Goal: Task Accomplishment & Management: Use online tool/utility

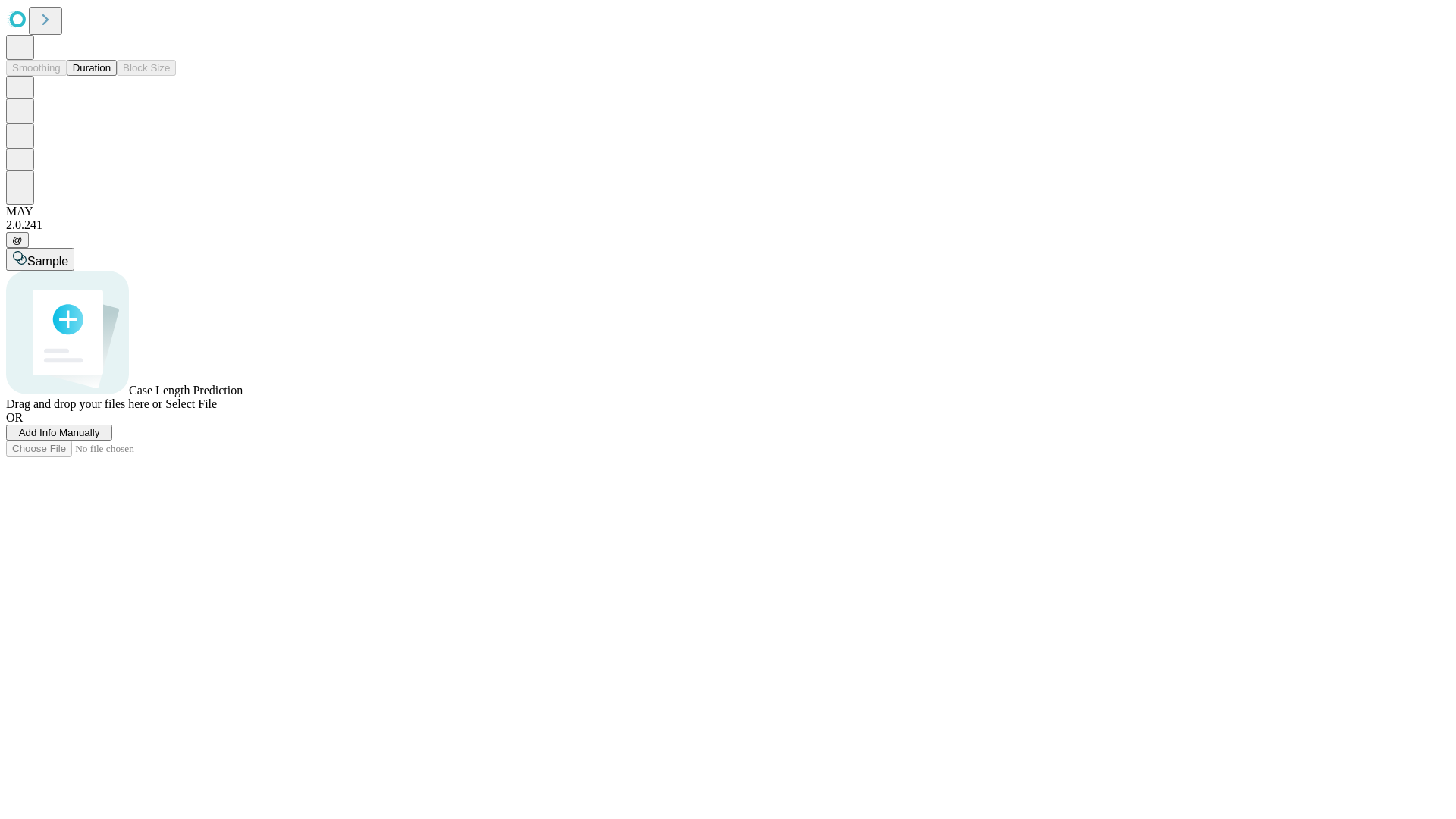
click at [111, 76] on button "Duration" at bounding box center [91, 67] width 50 height 16
click at [100, 439] on span "Add Info Manually" at bounding box center [59, 432] width 81 height 11
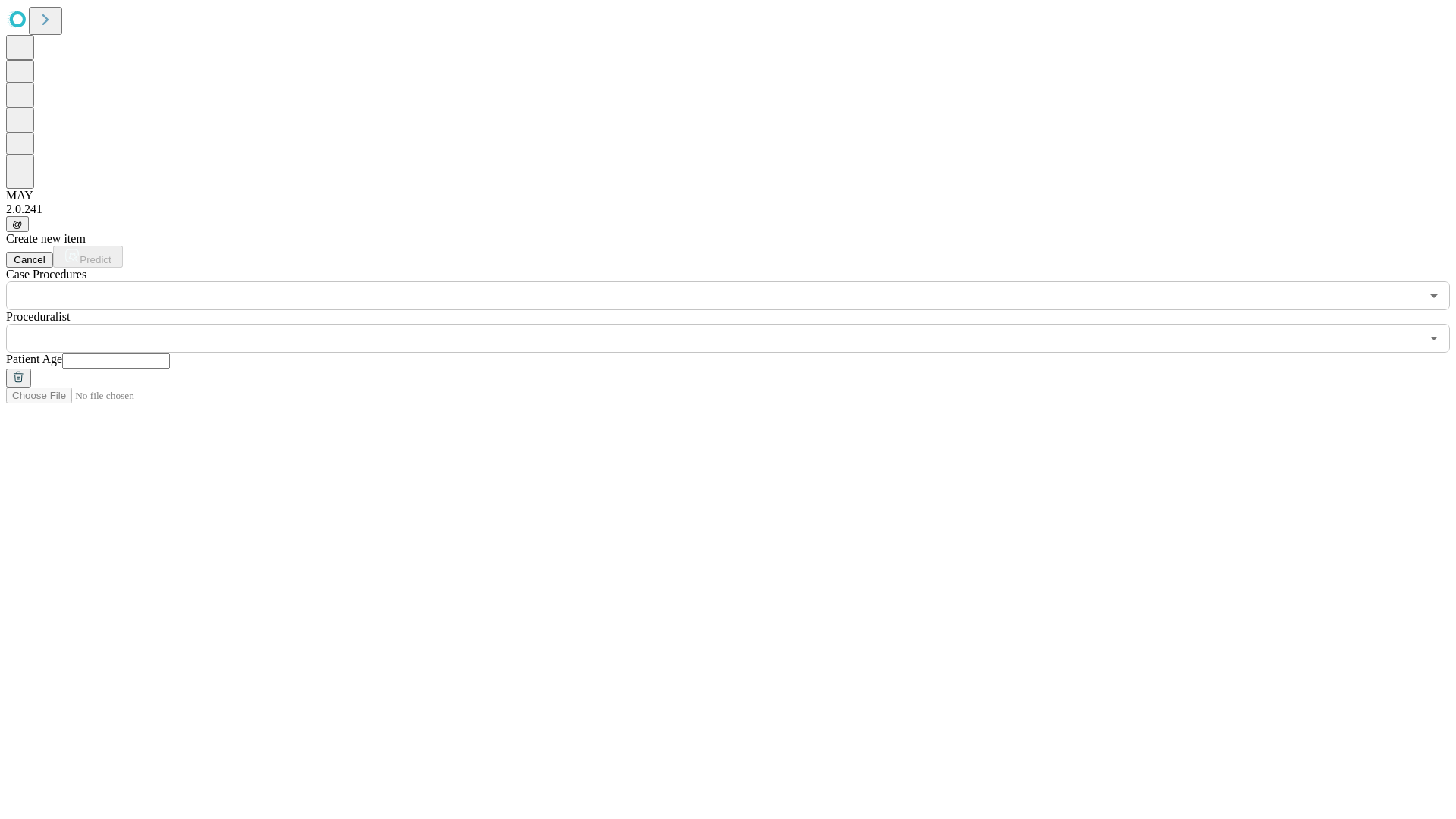
click at [170, 353] on input "text" at bounding box center [116, 361] width 108 height 15
type input "**"
click at [738, 323] on input "text" at bounding box center [713, 338] width 1414 height 29
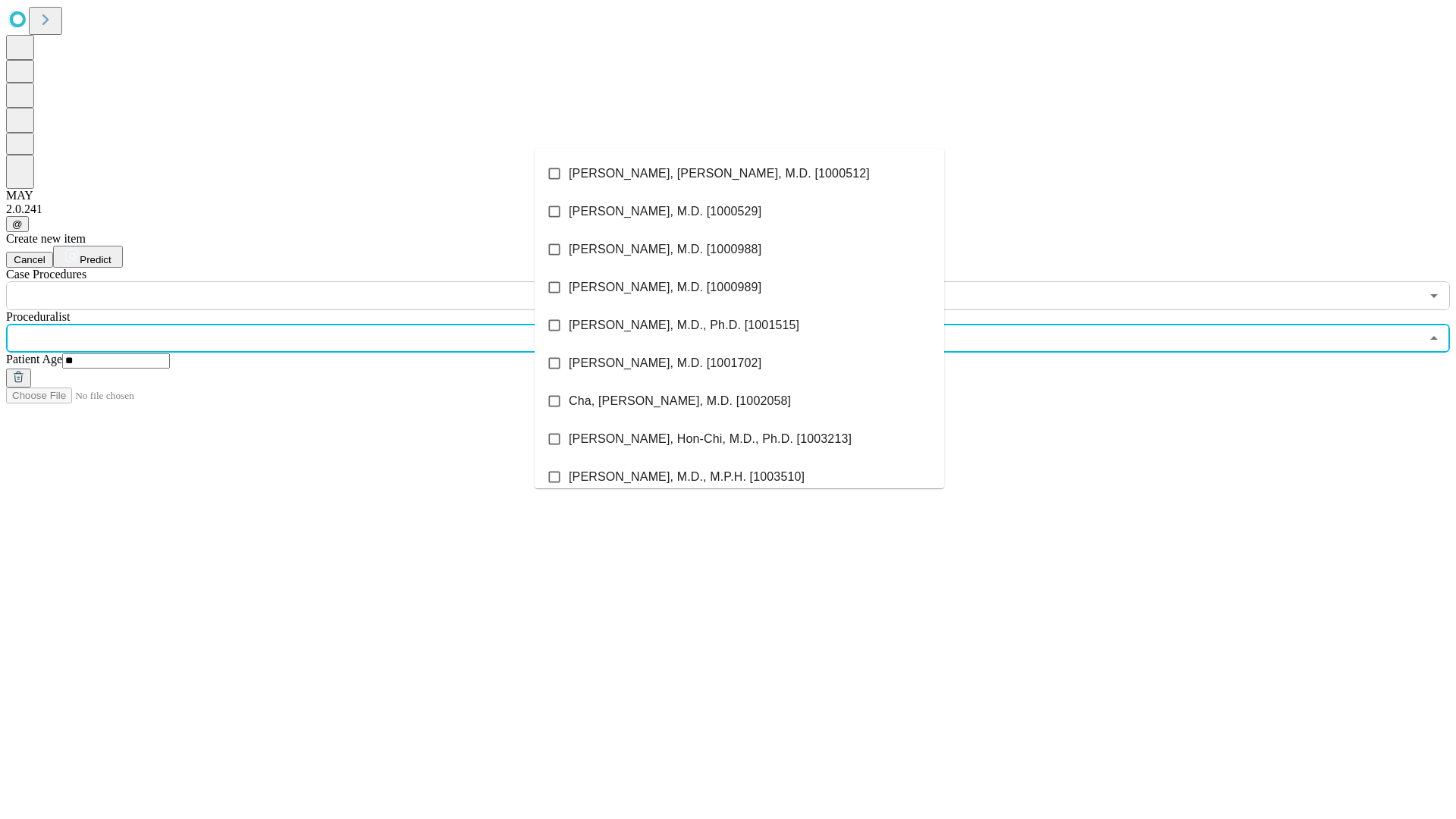
click at [739, 173] on li "[PERSON_NAME], [PERSON_NAME], M.D. [1000512]" at bounding box center [739, 173] width 410 height 38
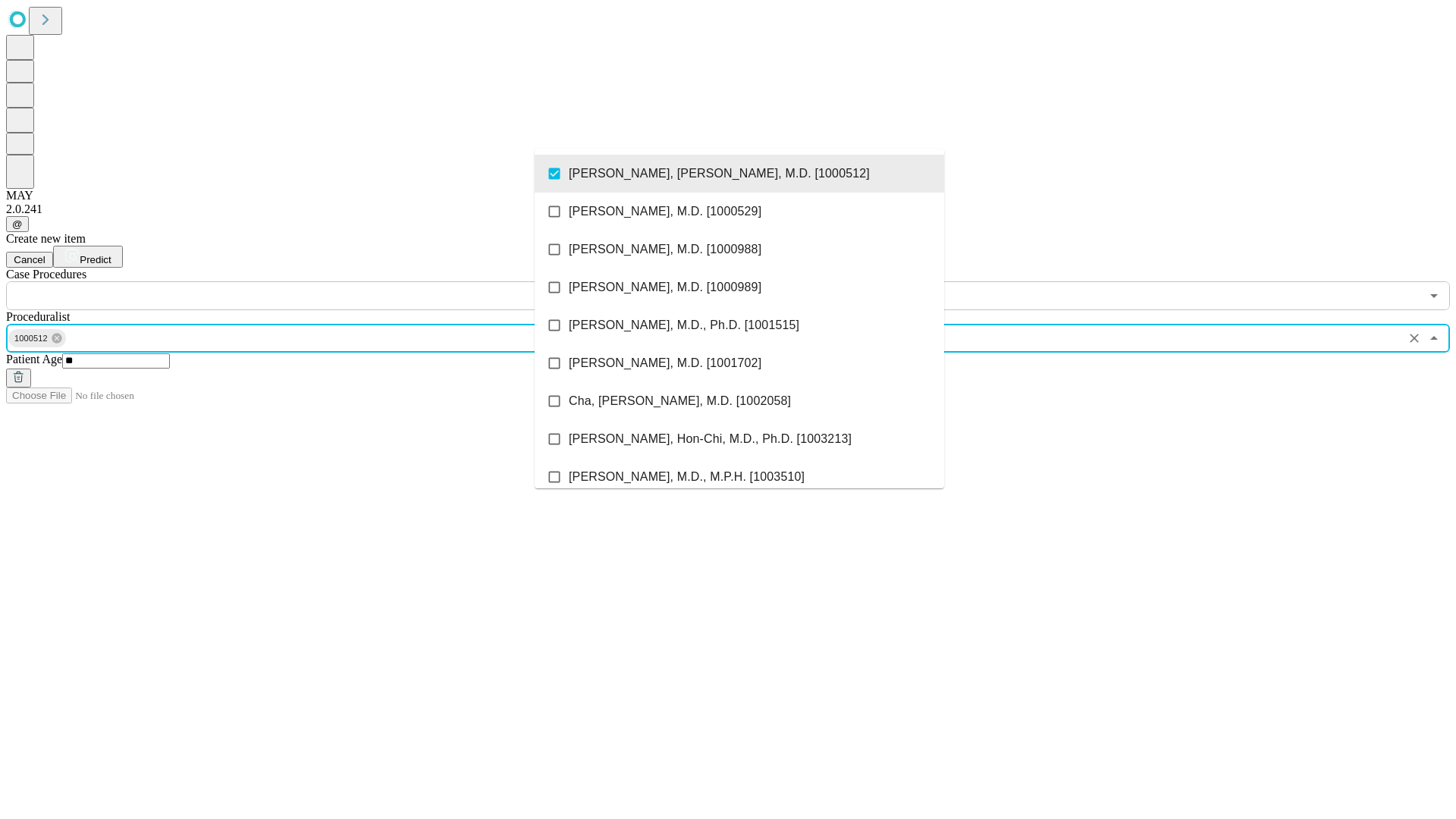
click at [318, 282] on input "text" at bounding box center [713, 296] width 1414 height 29
